Goal: Task Accomplishment & Management: Use online tool/utility

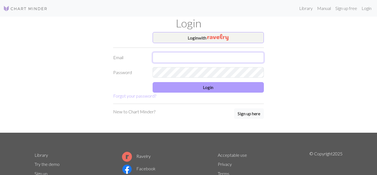
type input "[EMAIL_ADDRESS][DOMAIN_NAME]"
click at [212, 85] on button "Login" at bounding box center [209, 87] width 112 height 10
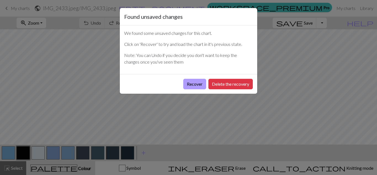
click at [189, 84] on button "Recover" at bounding box center [194, 84] width 23 height 10
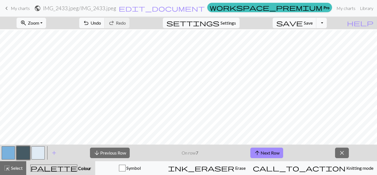
scroll to position [179, 0]
click at [375, 146] on div "arrow_downward Previous Row On row 9 arrow_upward Next Row close" at bounding box center [219, 152] width 315 height 17
click at [272, 152] on button "arrow_upward Next Row" at bounding box center [267, 153] width 33 height 10
